Goal: Task Accomplishment & Management: Use online tool/utility

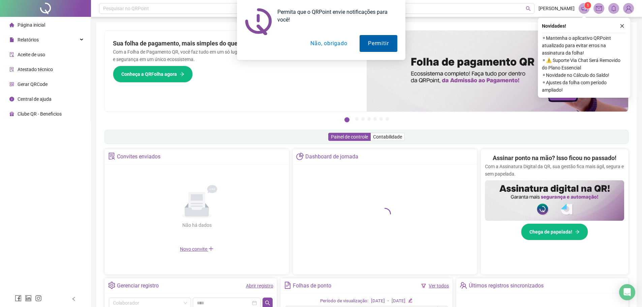
click at [372, 41] on button "Permitir" at bounding box center [378, 43] width 37 height 17
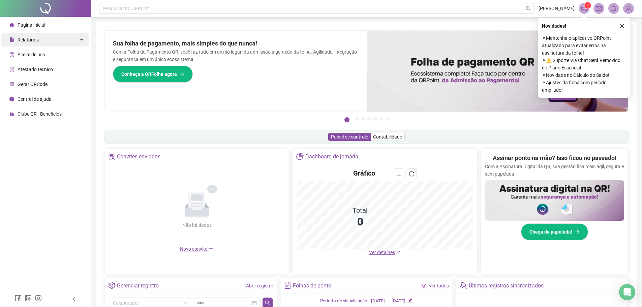
click at [37, 41] on span "Relatórios" at bounding box center [28, 39] width 21 height 5
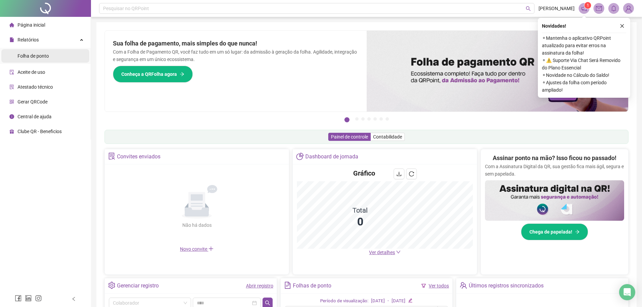
click at [37, 56] on span "Folha de ponto" at bounding box center [33, 55] width 31 height 5
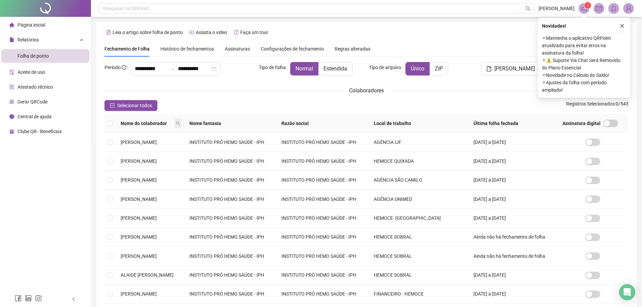
click at [180, 124] on icon "search" at bounding box center [178, 123] width 4 height 4
type input "*********"
click at [160, 146] on icon "search" at bounding box center [157, 147] width 5 height 5
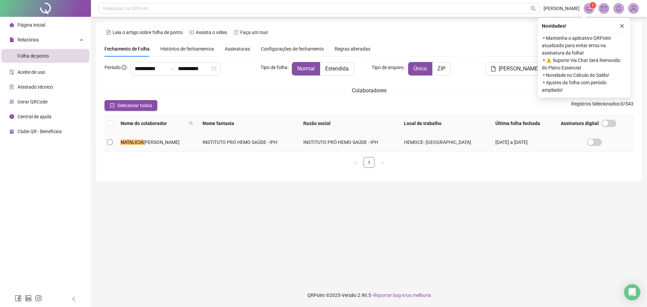
click at [110, 145] on label at bounding box center [109, 141] width 5 height 7
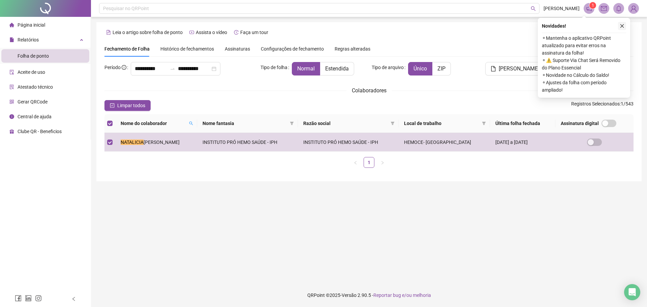
click at [624, 27] on icon "close" at bounding box center [622, 26] width 5 height 5
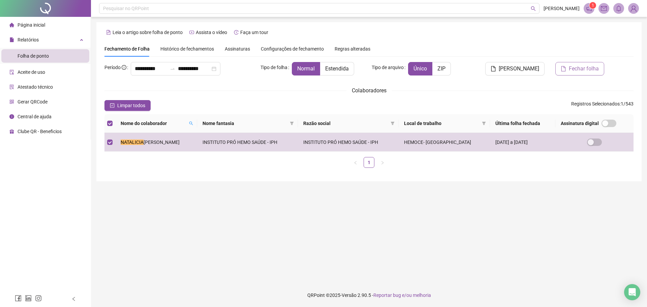
click at [589, 69] on span "Fechar folha" at bounding box center [584, 69] width 30 height 8
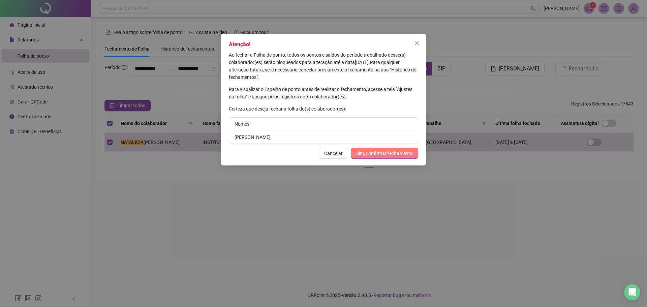
click at [377, 153] on span "Sim, confirmar fechamento" at bounding box center [384, 153] width 57 height 7
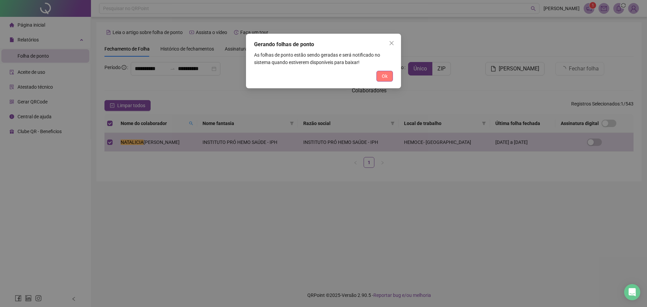
click at [390, 72] on button "Ok" at bounding box center [384, 76] width 17 height 11
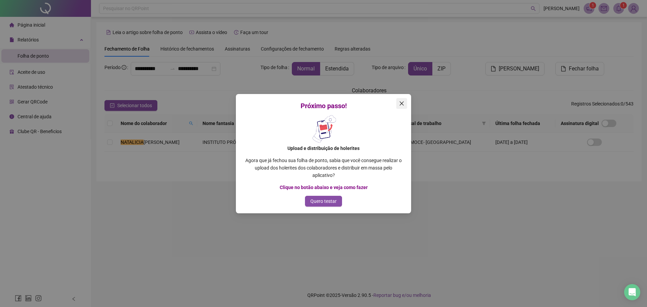
click at [402, 102] on icon "close" at bounding box center [401, 103] width 5 height 5
